Goal: Transaction & Acquisition: Purchase product/service

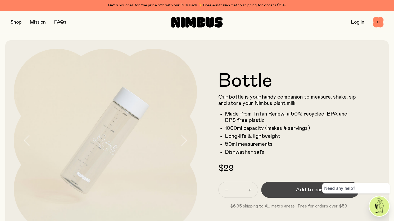
click at [289, 187] on button "Add to cart" at bounding box center [310, 190] width 98 height 16
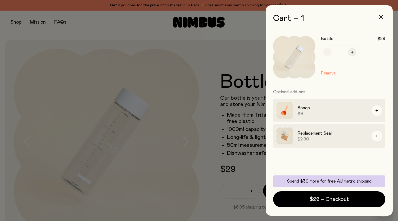
click at [382, 17] on icon "button" at bounding box center [381, 17] width 4 height 4
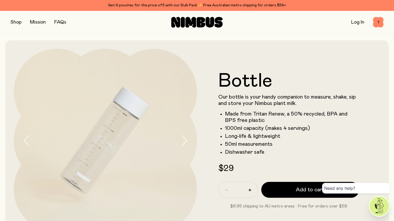
click at [17, 24] on button "button" at bounding box center [16, 22] width 11 height 7
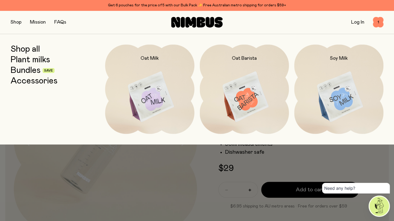
click at [336, 97] on img at bounding box center [338, 96] width 89 height 105
